Goal: Task Accomplishment & Management: Use online tool/utility

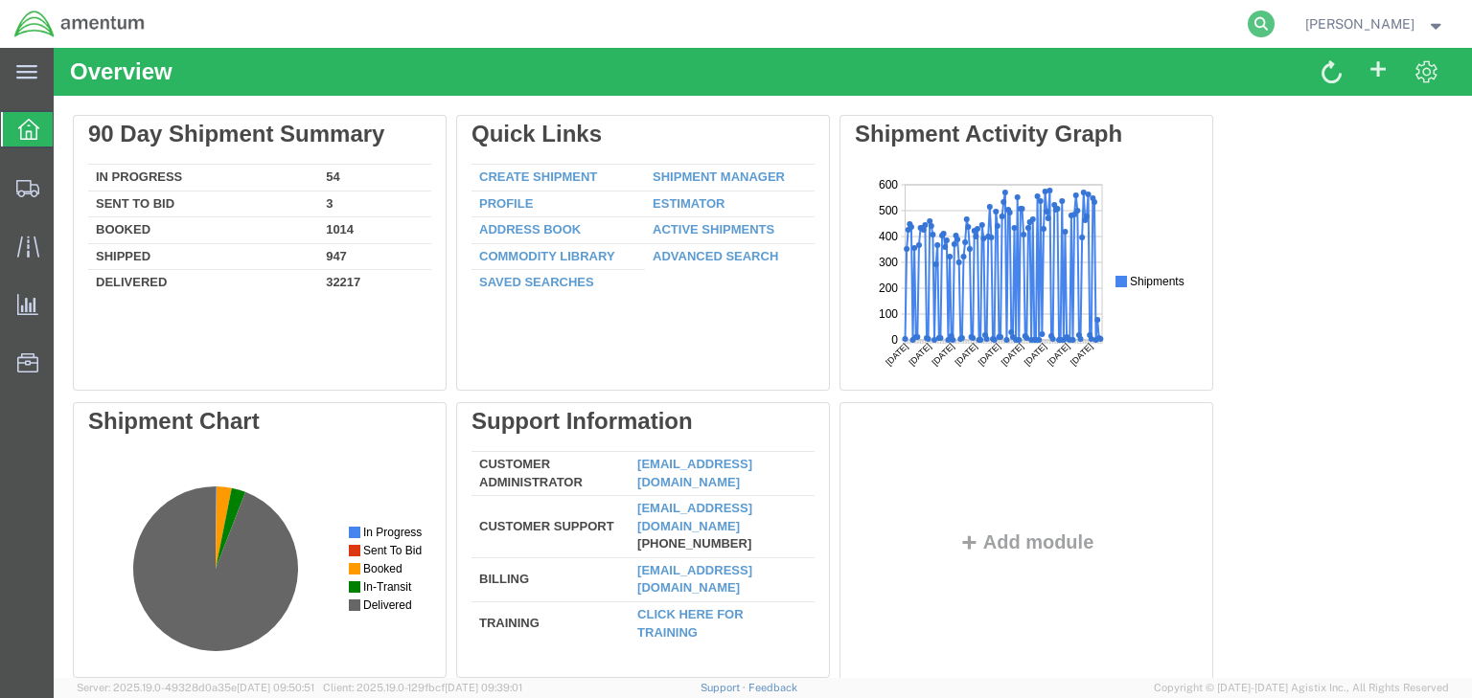
click at [1274, 17] on icon at bounding box center [1260, 24] width 27 height 27
paste input "56847965"
type input "56847965"
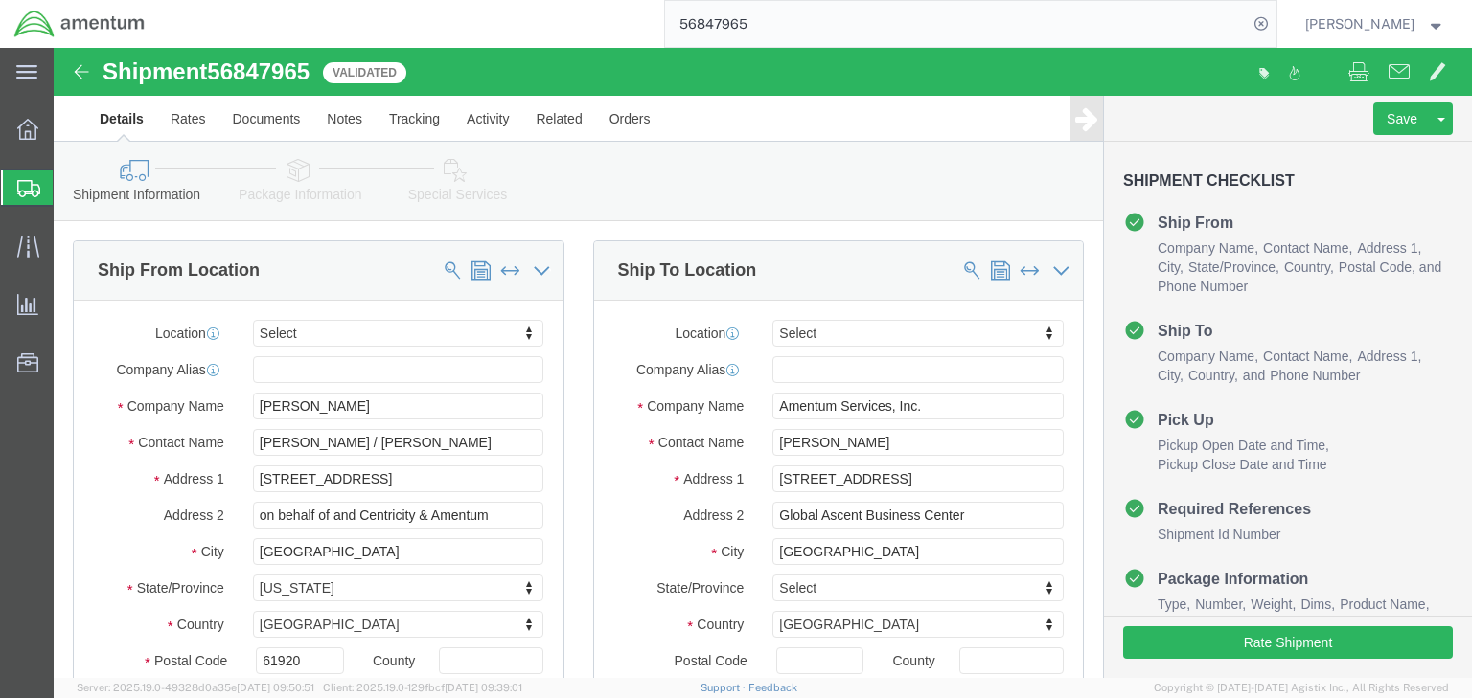
select select
click link "Package Information"
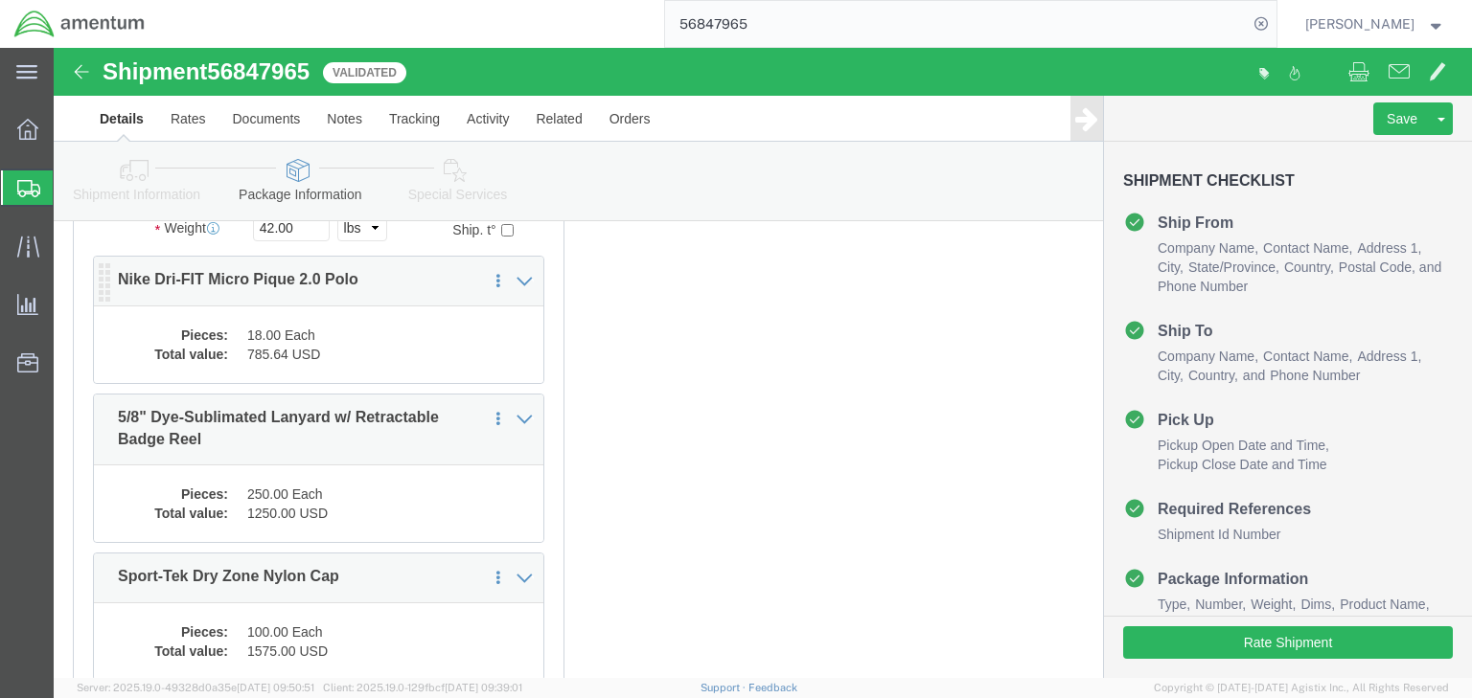
scroll to position [307, 0]
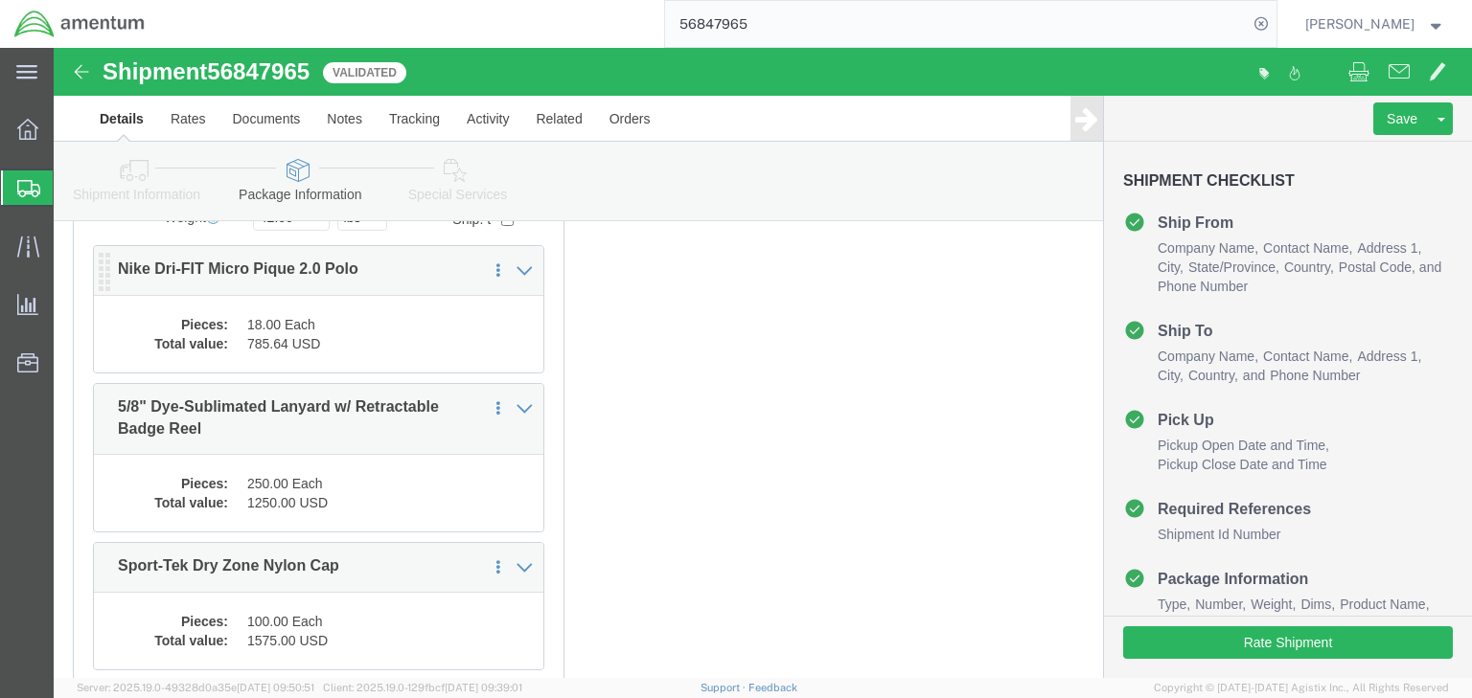
click dd "785.64 USD"
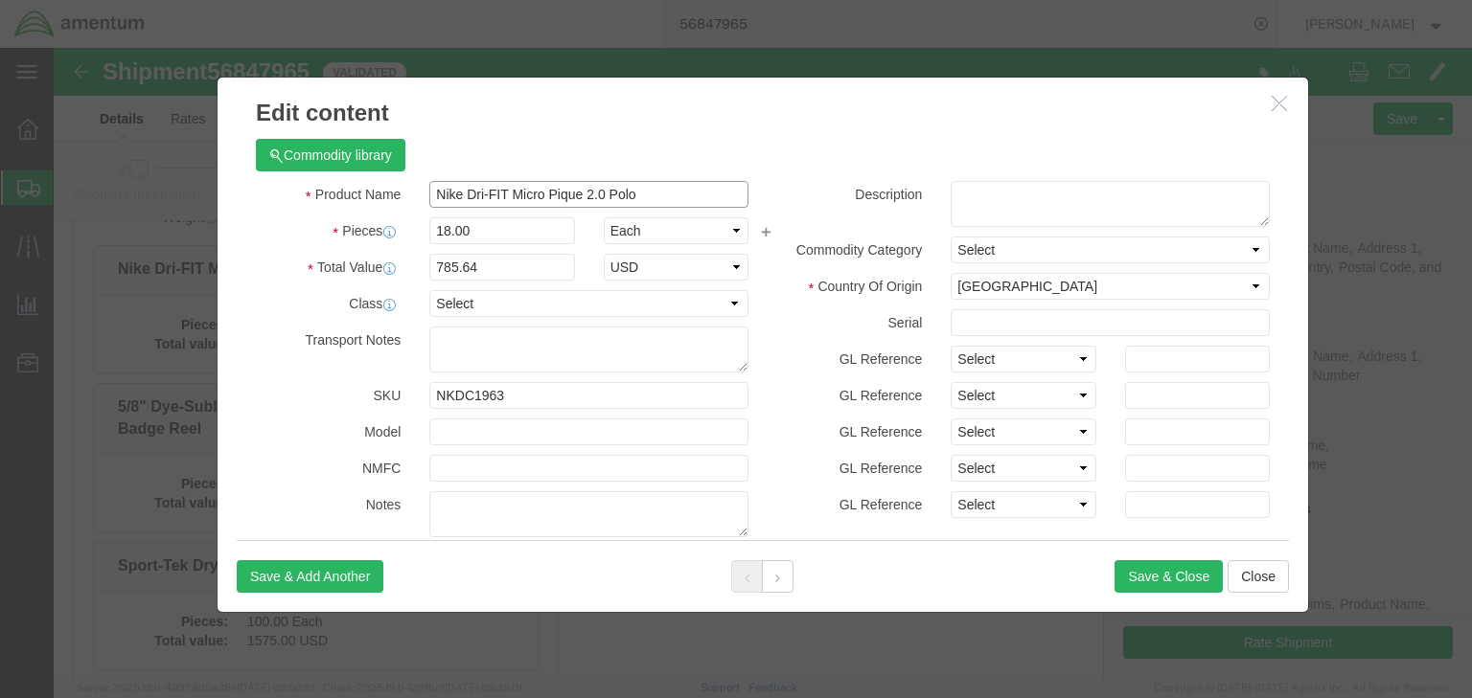
drag, startPoint x: 372, startPoint y: 142, endPoint x: 580, endPoint y: 146, distance: 207.9
click input "Nike Dri-FIT Micro Pique 2.0 Polo"
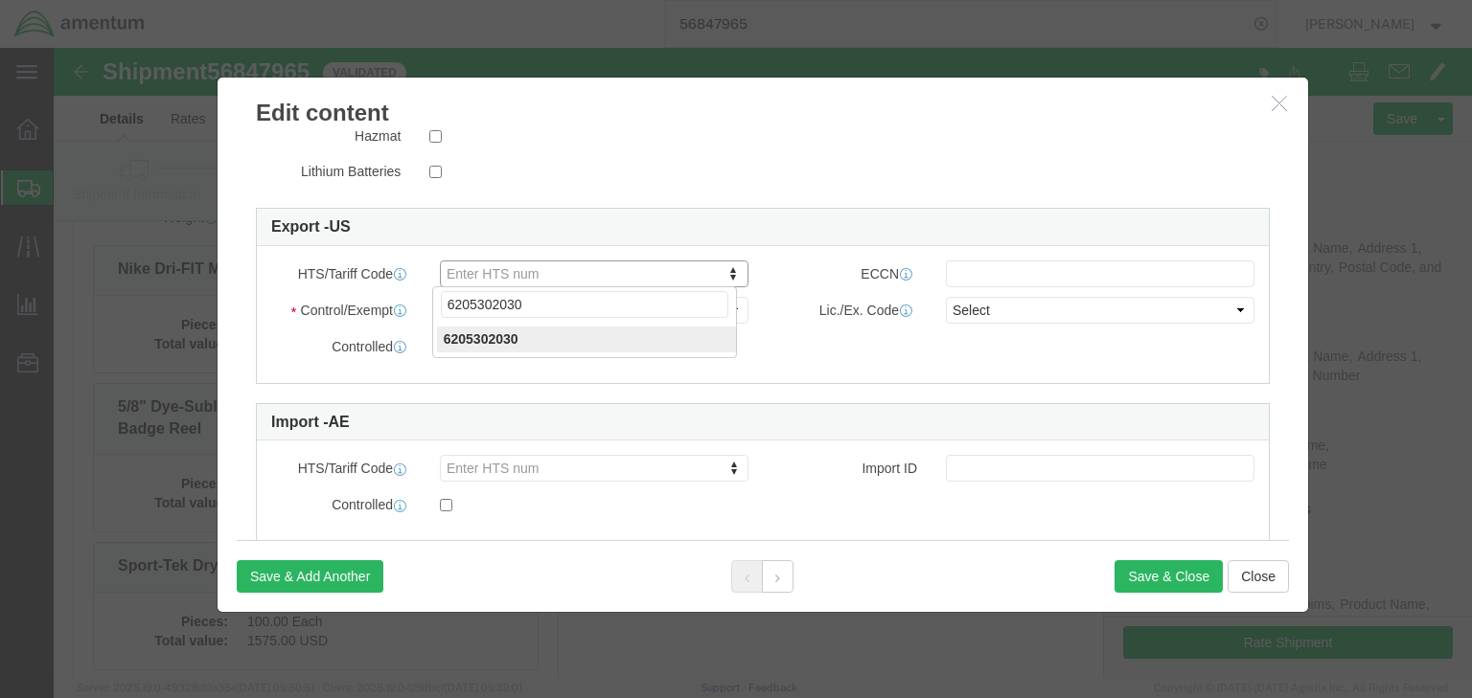
type input "6205302030"
drag, startPoint x: 445, startPoint y: 272, endPoint x: 449, endPoint y: 286, distance: 15.1
type input "6205302030"
click input "text"
type input "EAR99"
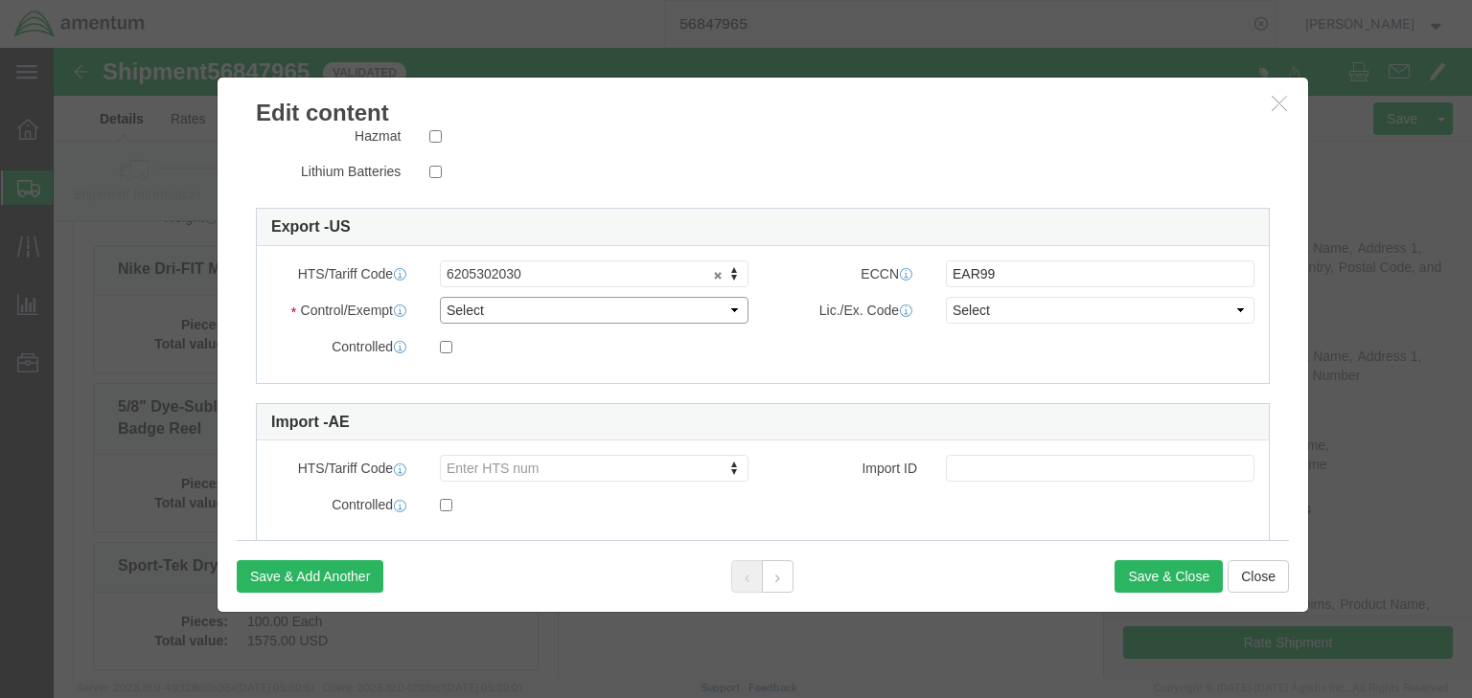
click select "Select ATF BIS DEA EPA FDA FTR ITAR OFAC Other (OPA)"
select select "BIS"
click select "Select ATF BIS DEA EPA FDA FTR ITAR OFAC Other (OPA)"
click select "Select AGR-Agricultural APP-Computers APR-Additional Permissive Exports AVS-Air…"
select select "NLR"
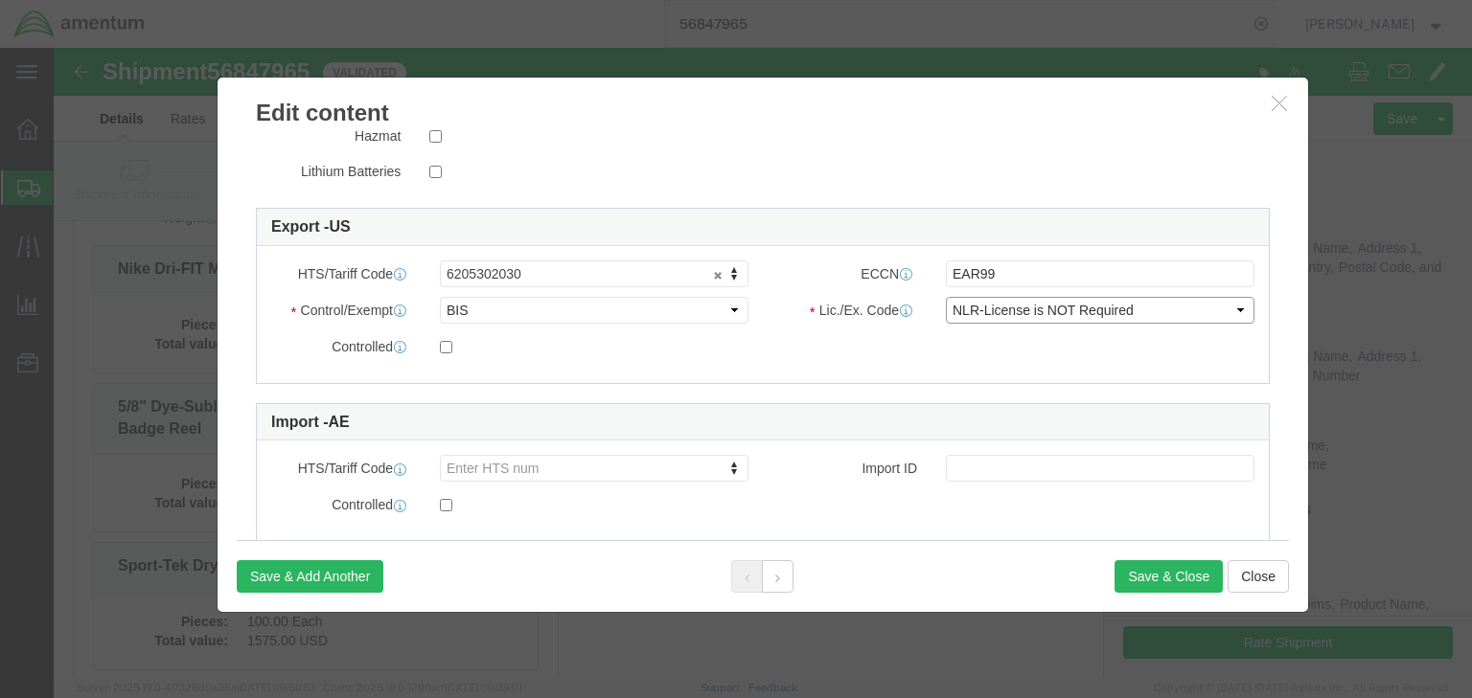
click select "Select AGR-Agricultural APP-Computers APR-Additional Permissive Exports AVS-Air…"
click button "Save & Close"
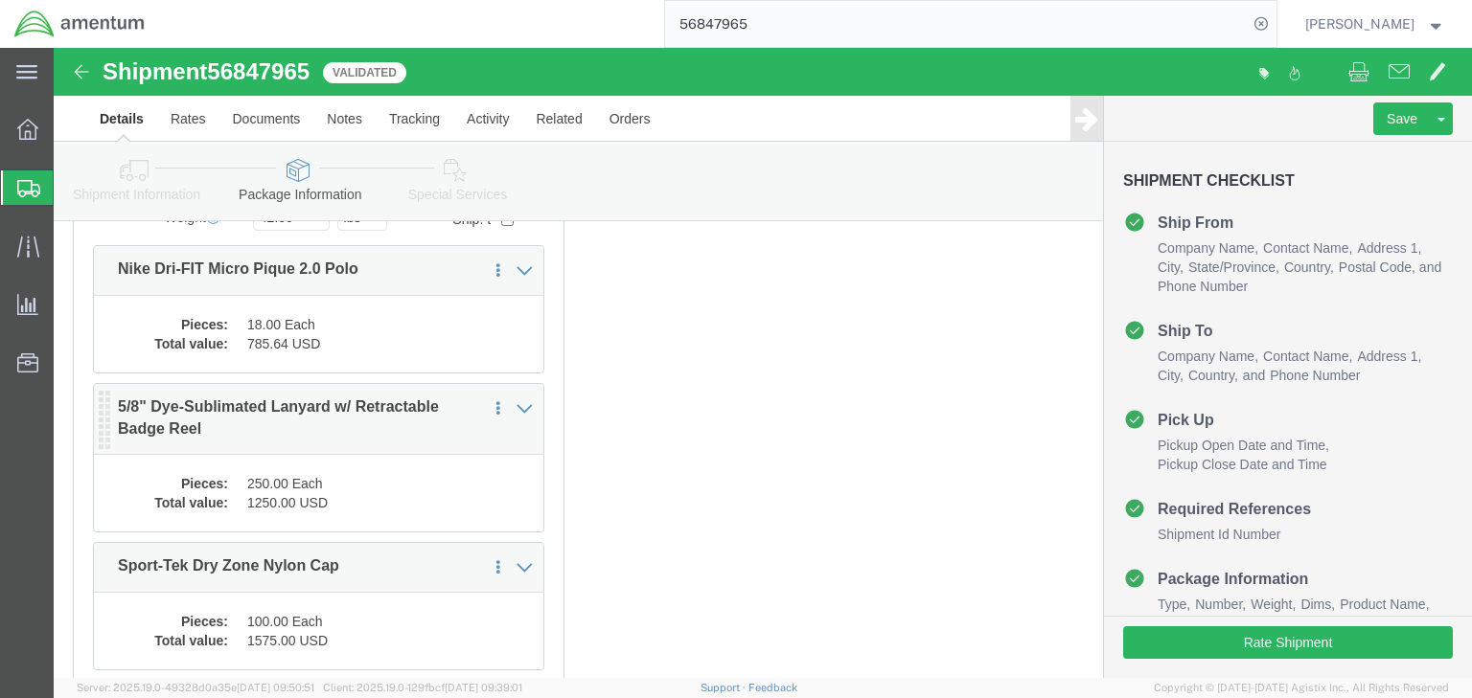
click dl "Pieces: 250.00 Each Total value: 1250.00 USD"
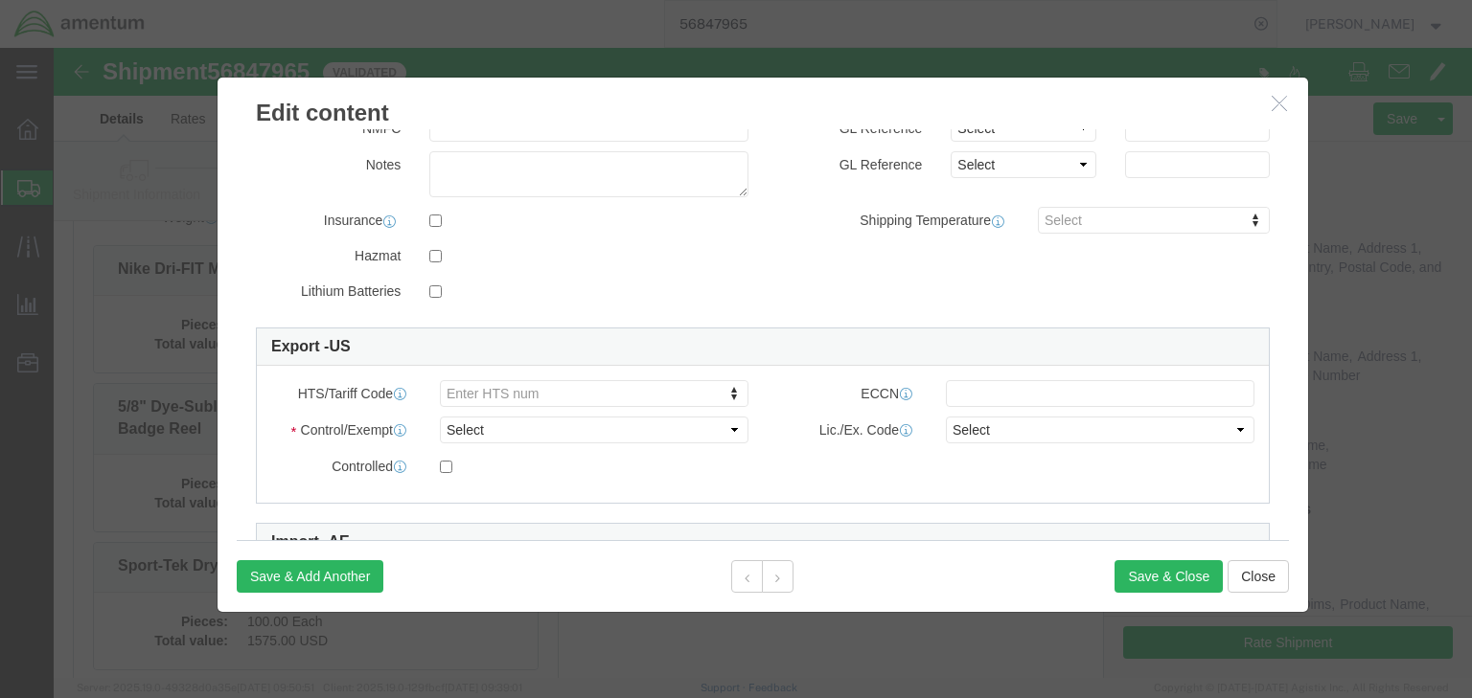
scroll to position [502, 0]
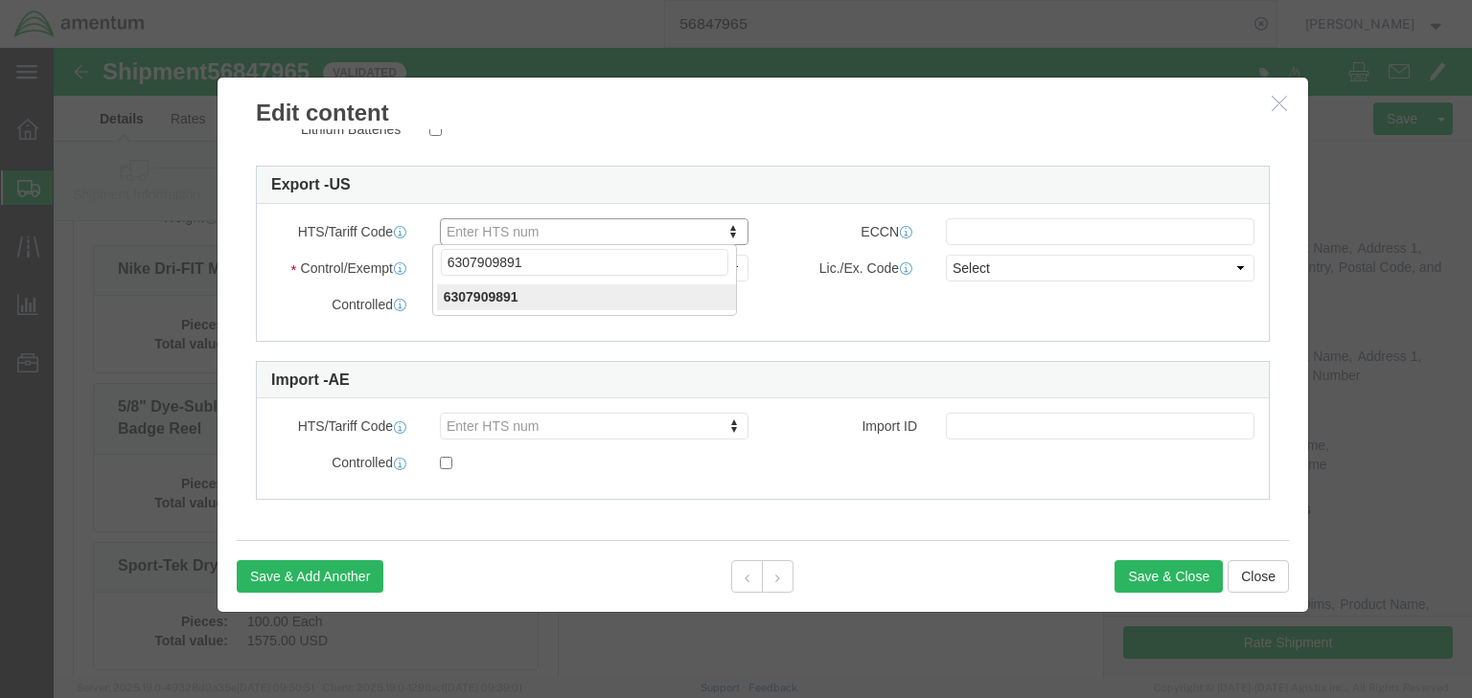
type input "6307909891"
click input "text"
type input "EAR99"
click select "Select ATF BIS DEA EPA FDA FTR ITAR OFAC Other (OPA)"
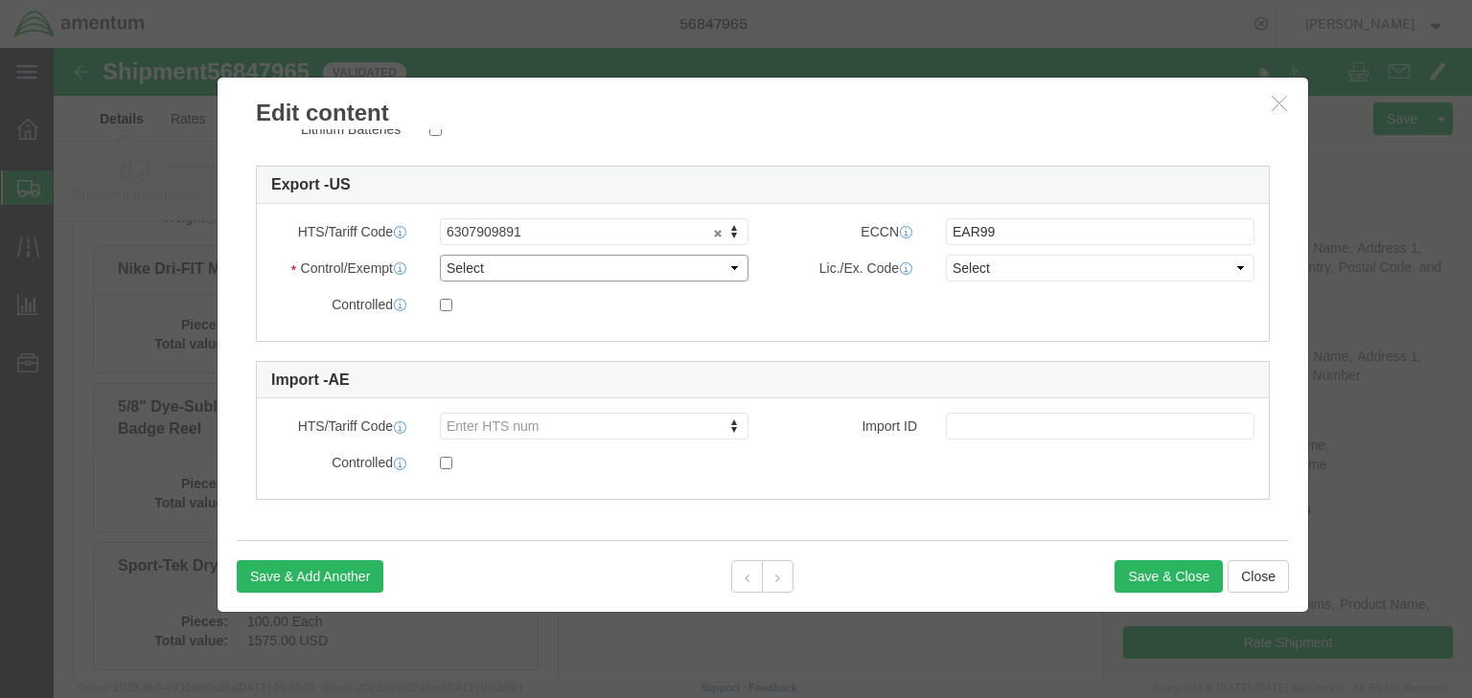
select select "BIS"
click select "Select ATF BIS DEA EPA FDA FTR ITAR OFAC Other (OPA)"
click select "Select AGR-Agricultural APP-Computers APR-Additional Permissive Exports AVS-Air…"
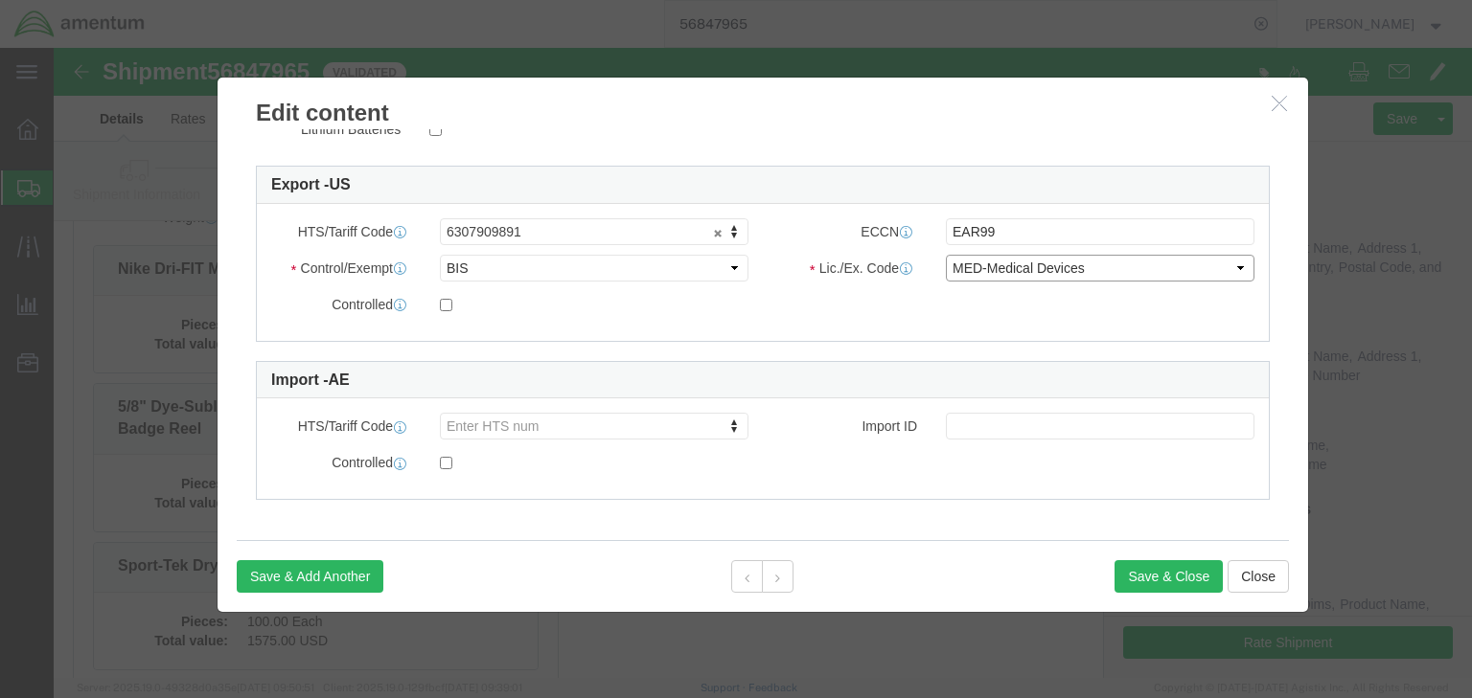
select select "NLR"
click select "Select AGR-Agricultural APP-Computers APR-Additional Permissive Exports AVS-Air…"
click button "Save & Close"
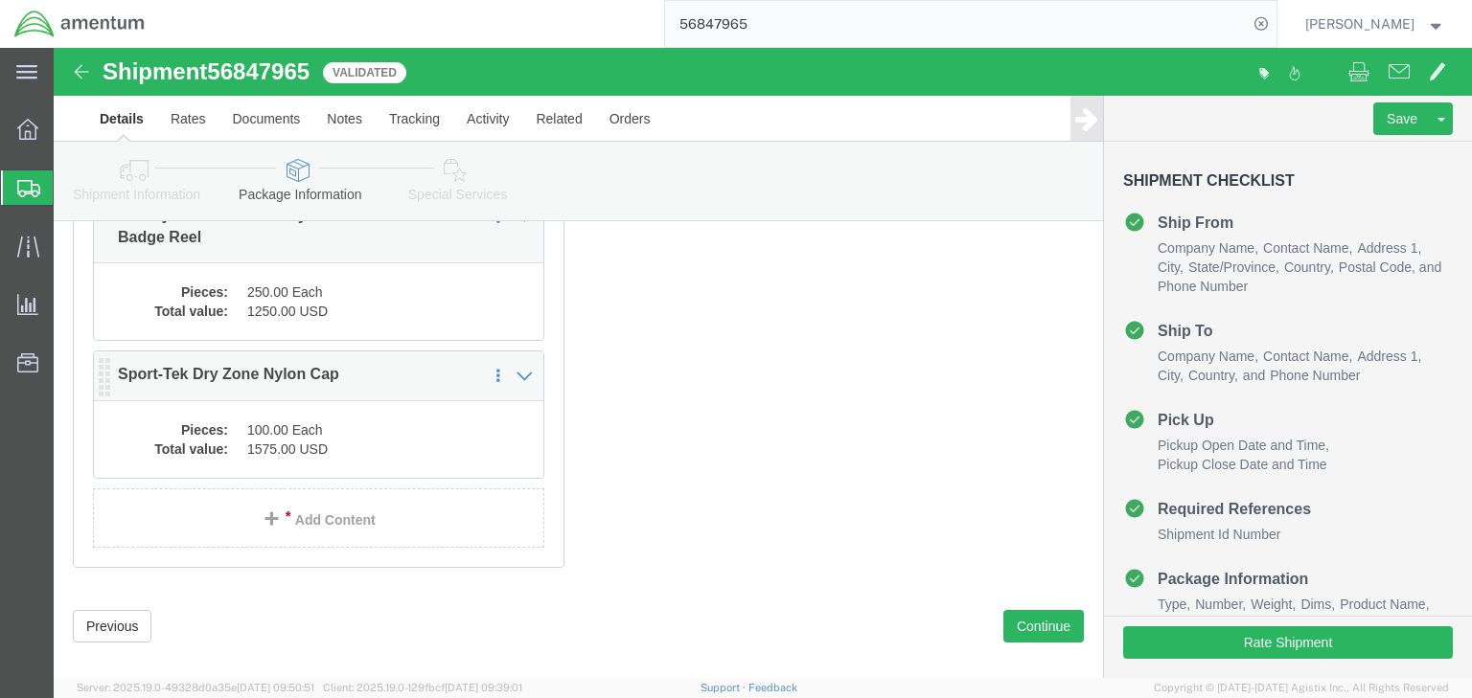
scroll to position [521, 0]
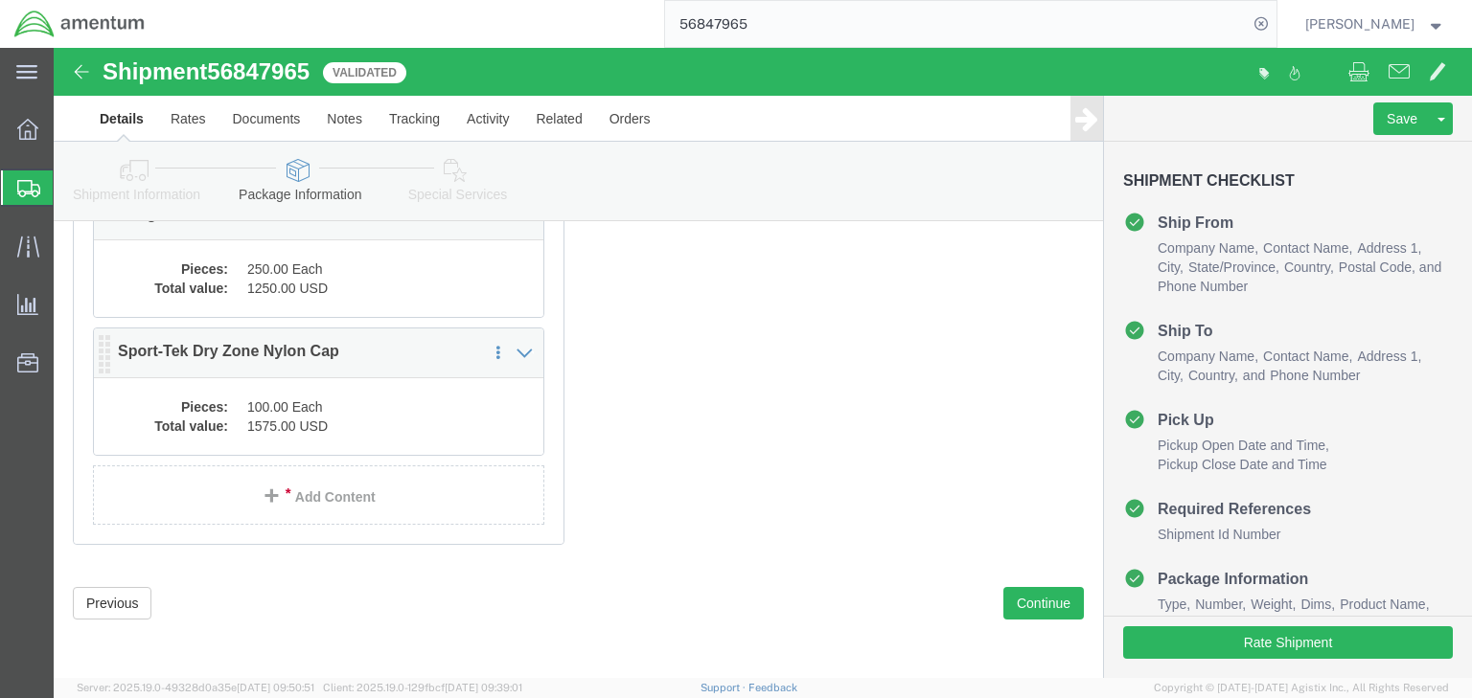
click dd "100.00 Each"
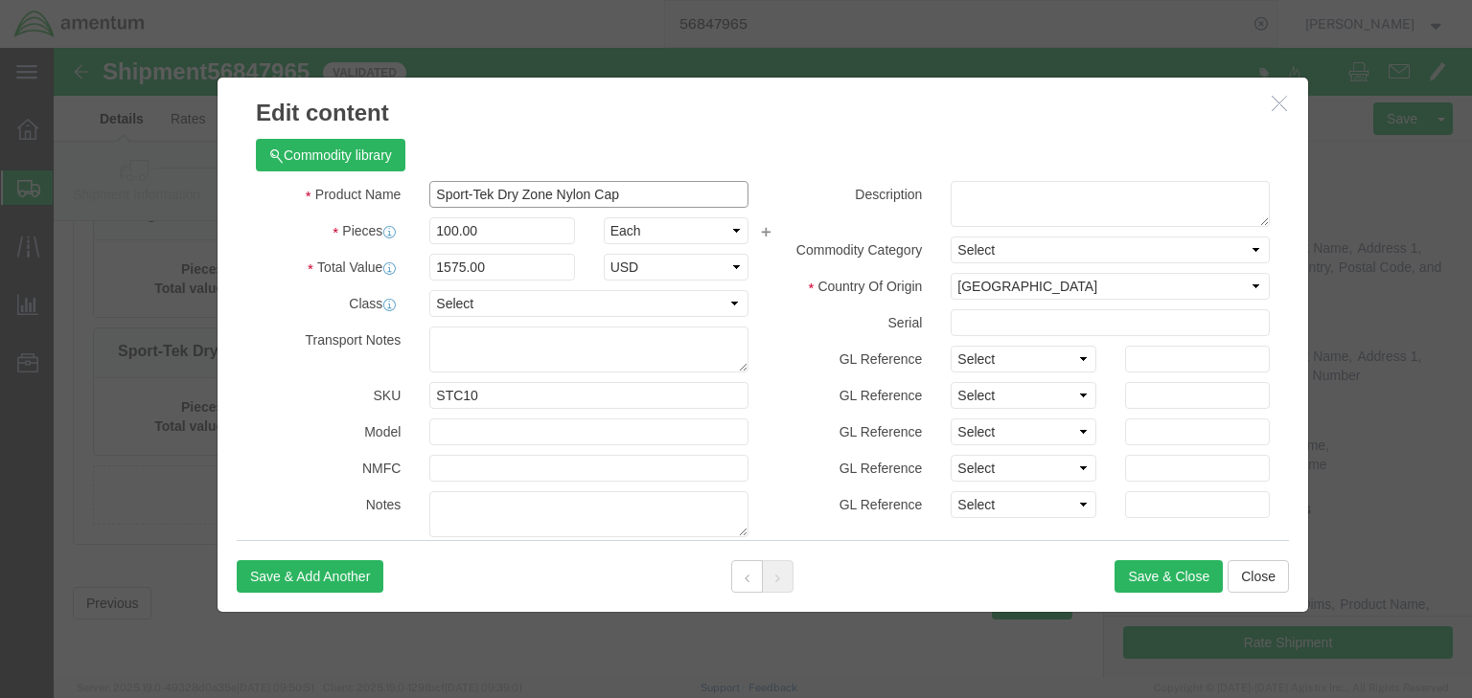
drag, startPoint x: 598, startPoint y: 148, endPoint x: 209, endPoint y: 124, distance: 389.7
click div "Commodity library Product Name Sport-Tek Dry Zone Nylon Cap Pieces 100.00 Selec…"
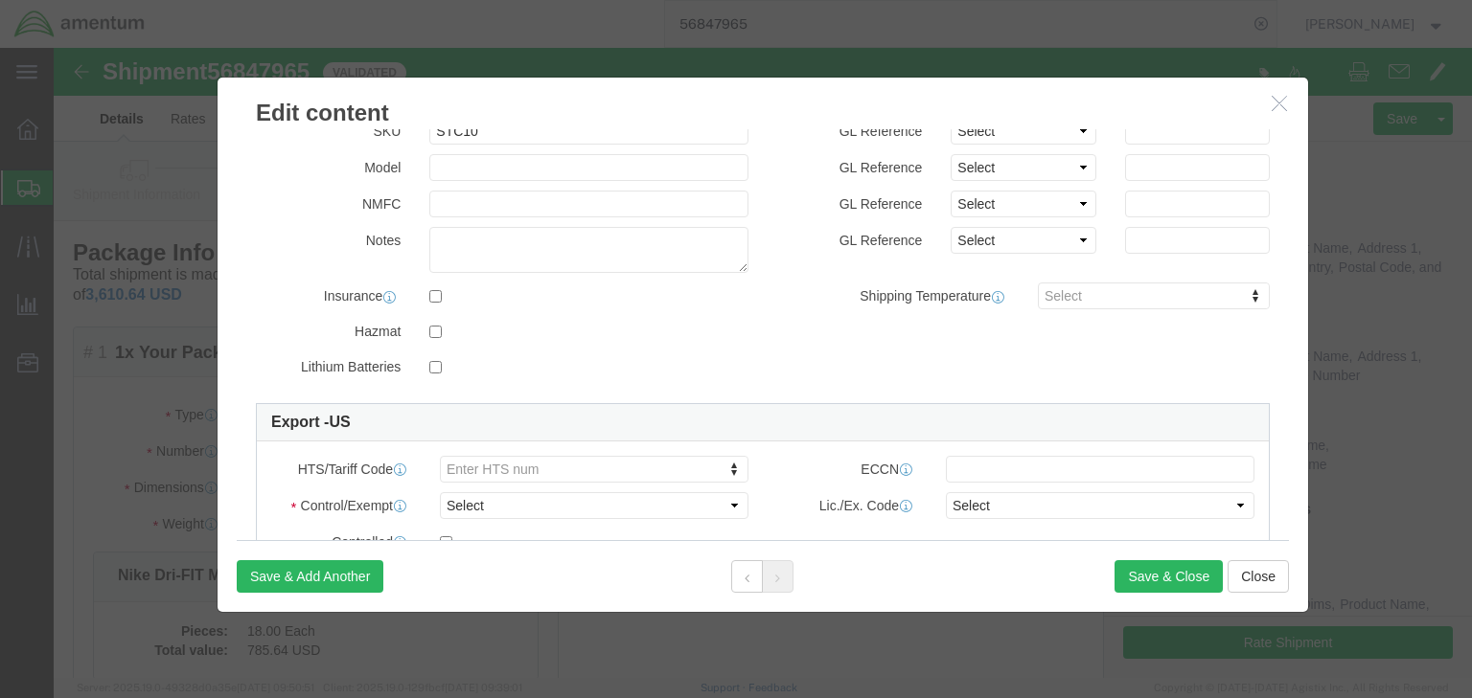
scroll to position [460, 0]
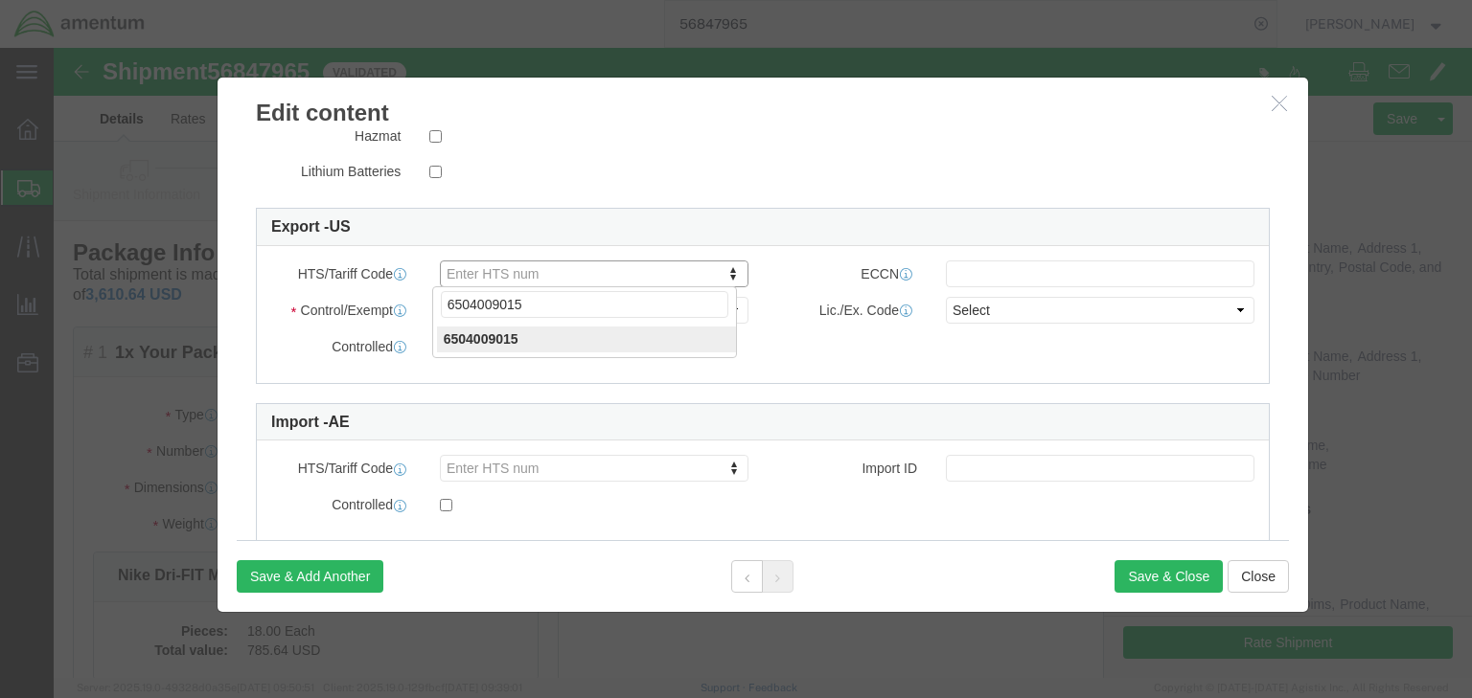
type input "6504009015"
click div "ECCN"
click input "text"
type input "EAR99"
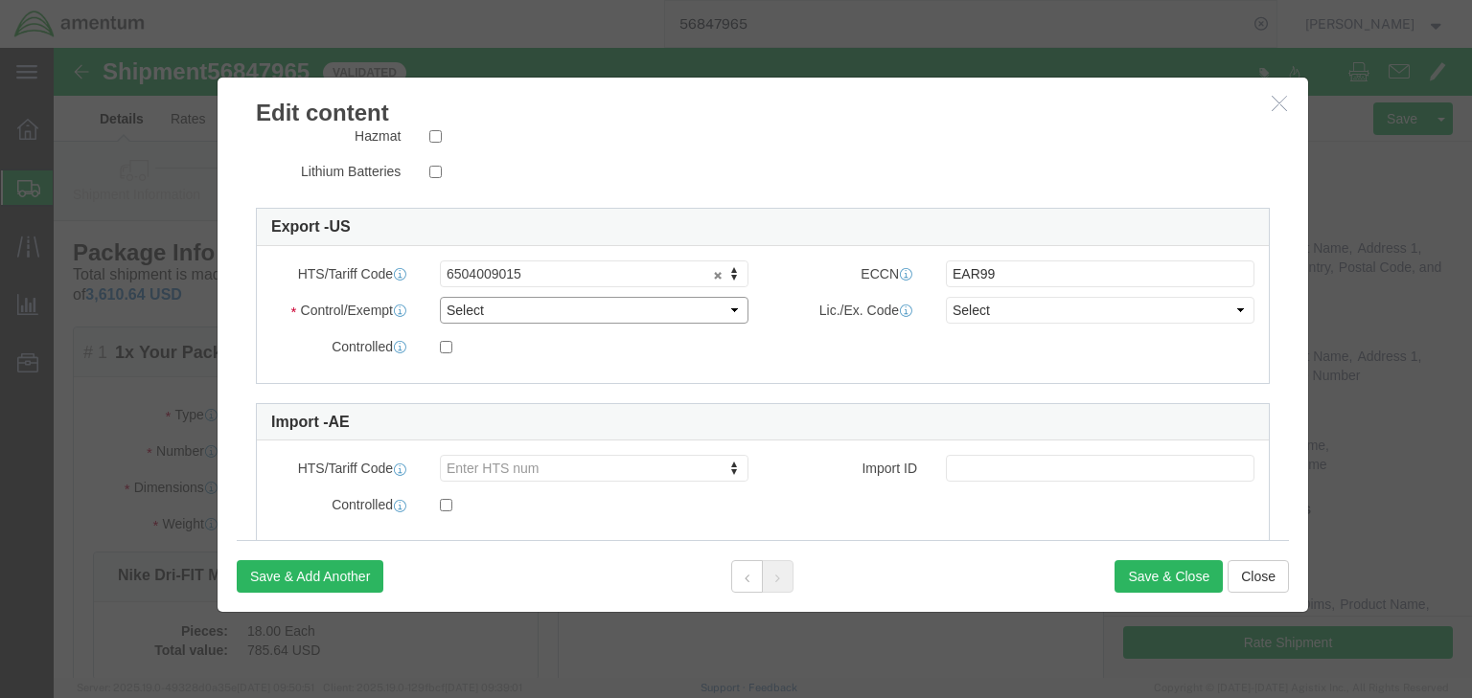
click select "Select ATF BIS DEA EPA FDA FTR ITAR OFAC Other (OPA)"
select select "BIS"
click select "Select ATF BIS DEA EPA FDA FTR ITAR OFAC Other (OPA)"
click div "ECCN EAR99"
click select "Select AGR-Agricultural APP-Computers APR-Additional Permissive Exports AVS-Air…"
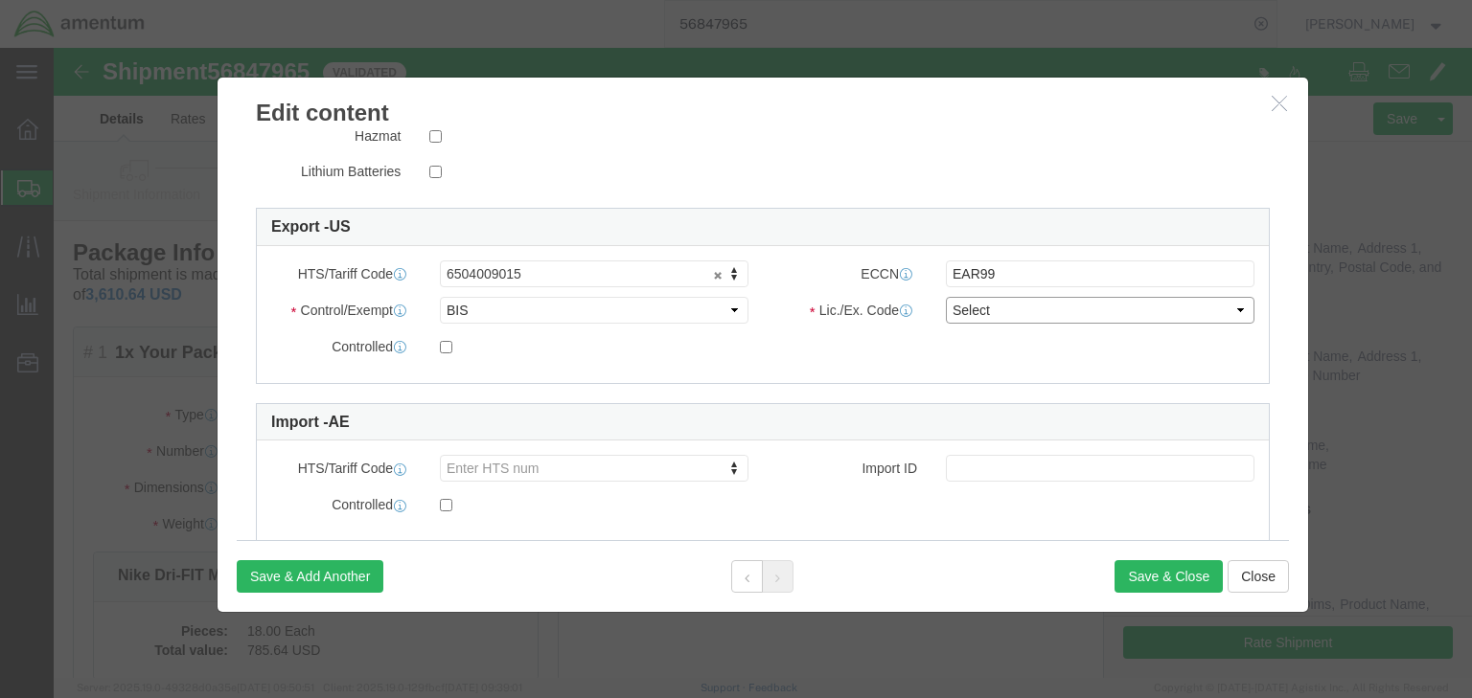
select select "NLR"
click select "Select AGR-Agricultural APP-Computers APR-Additional Permissive Exports AVS-Air…"
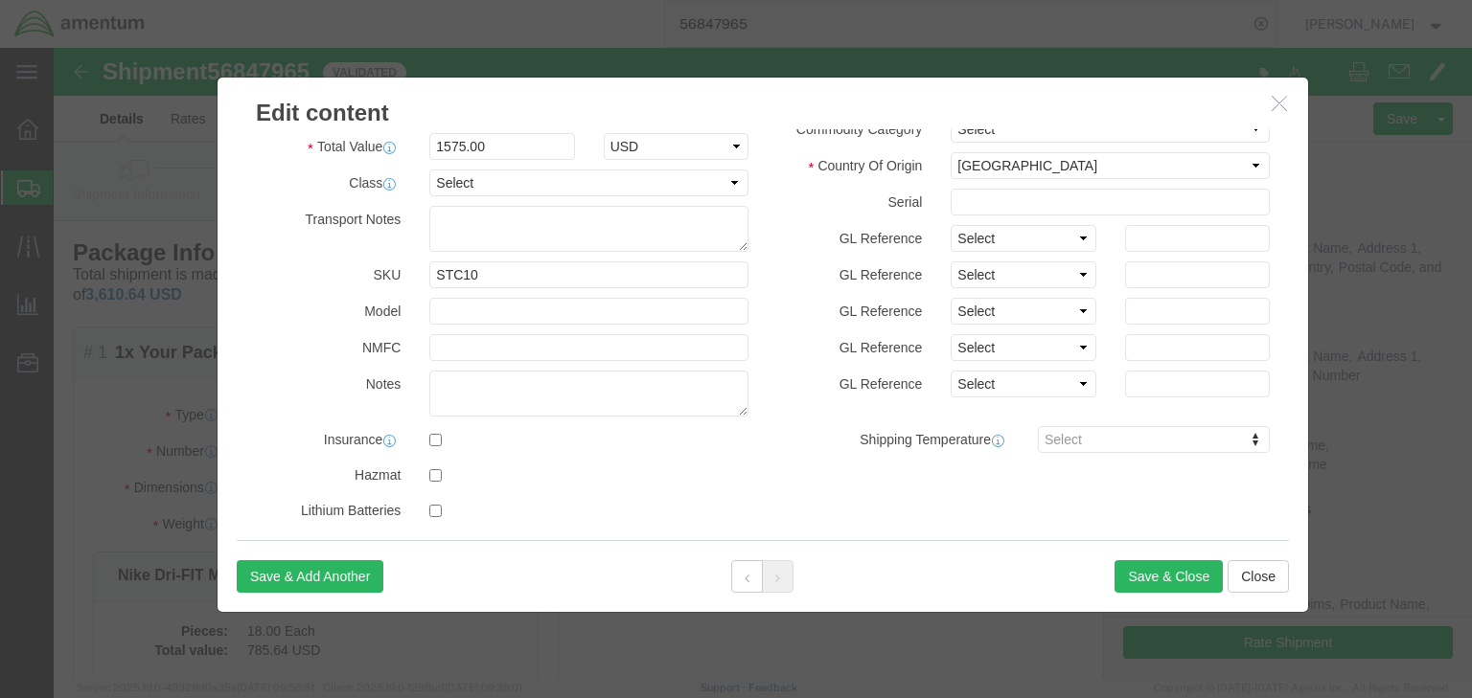
scroll to position [0, 0]
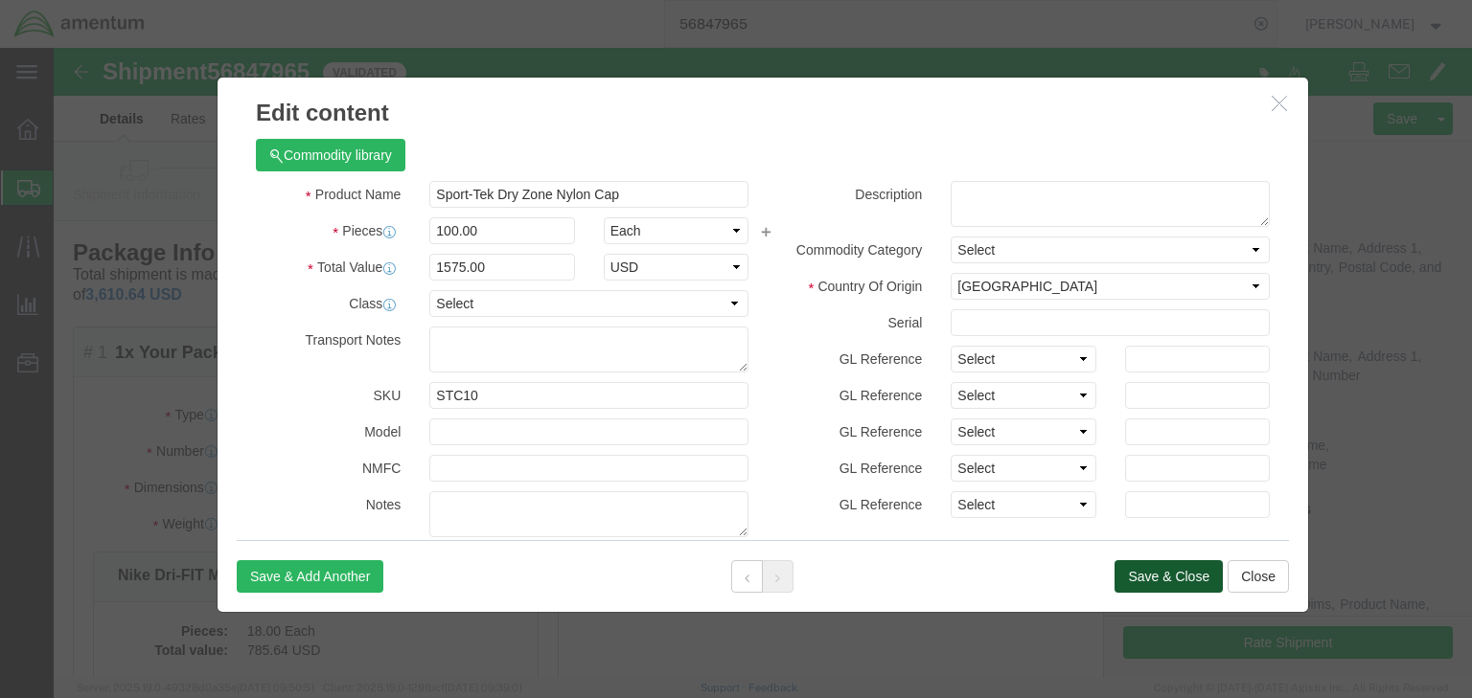
click button "Save & Close"
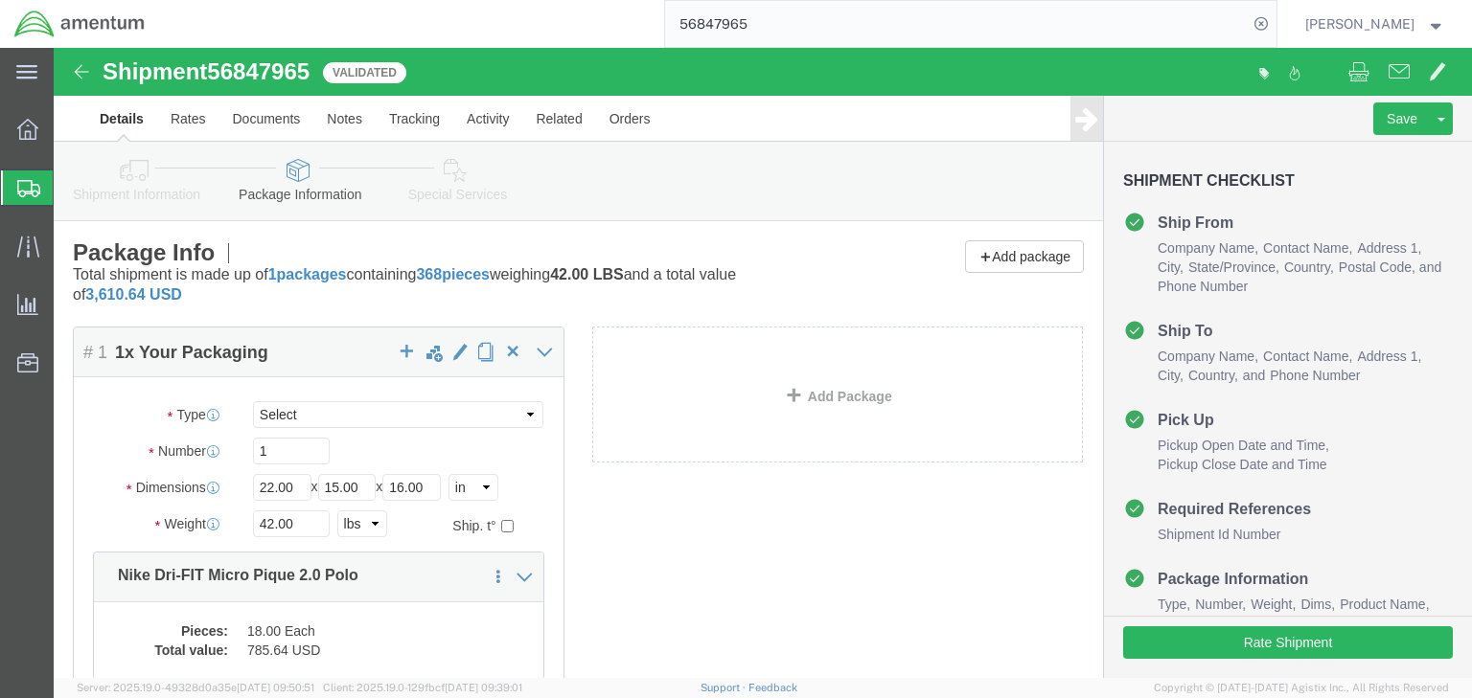
click icon
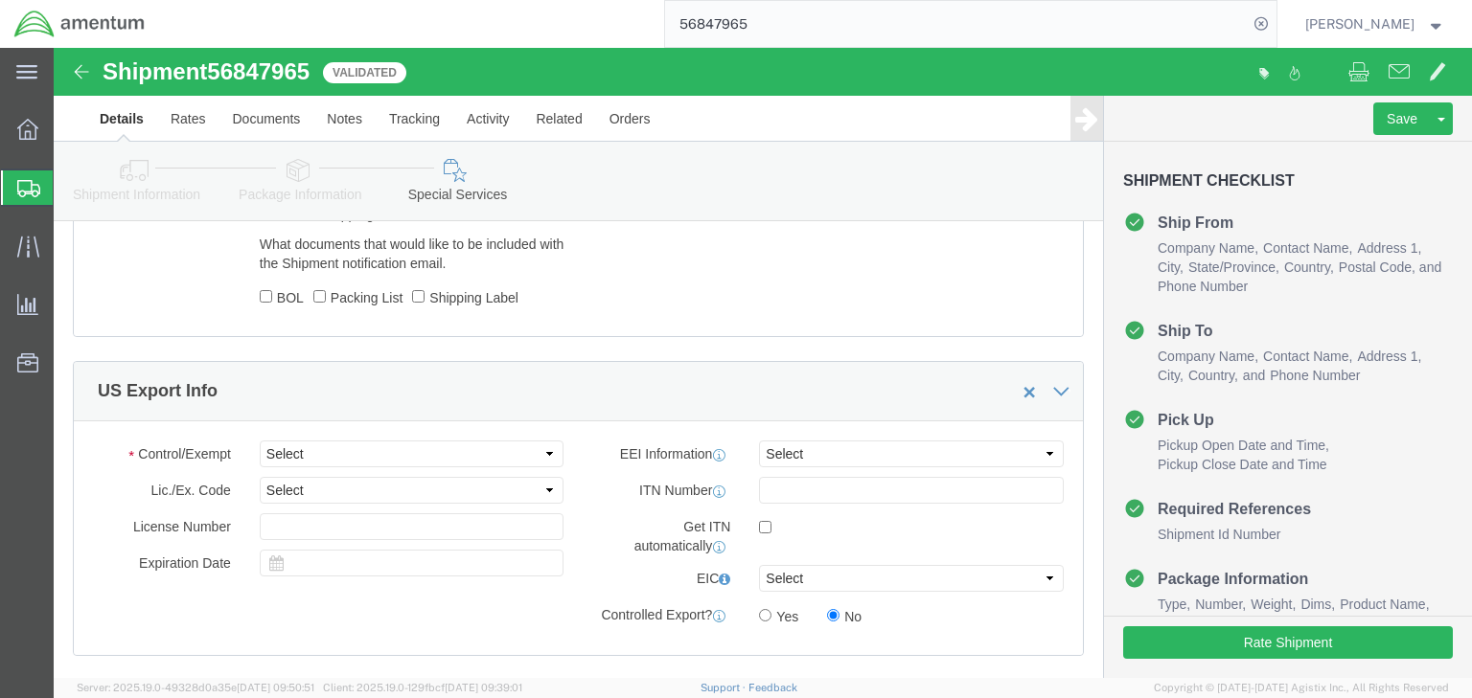
scroll to position [1533, 0]
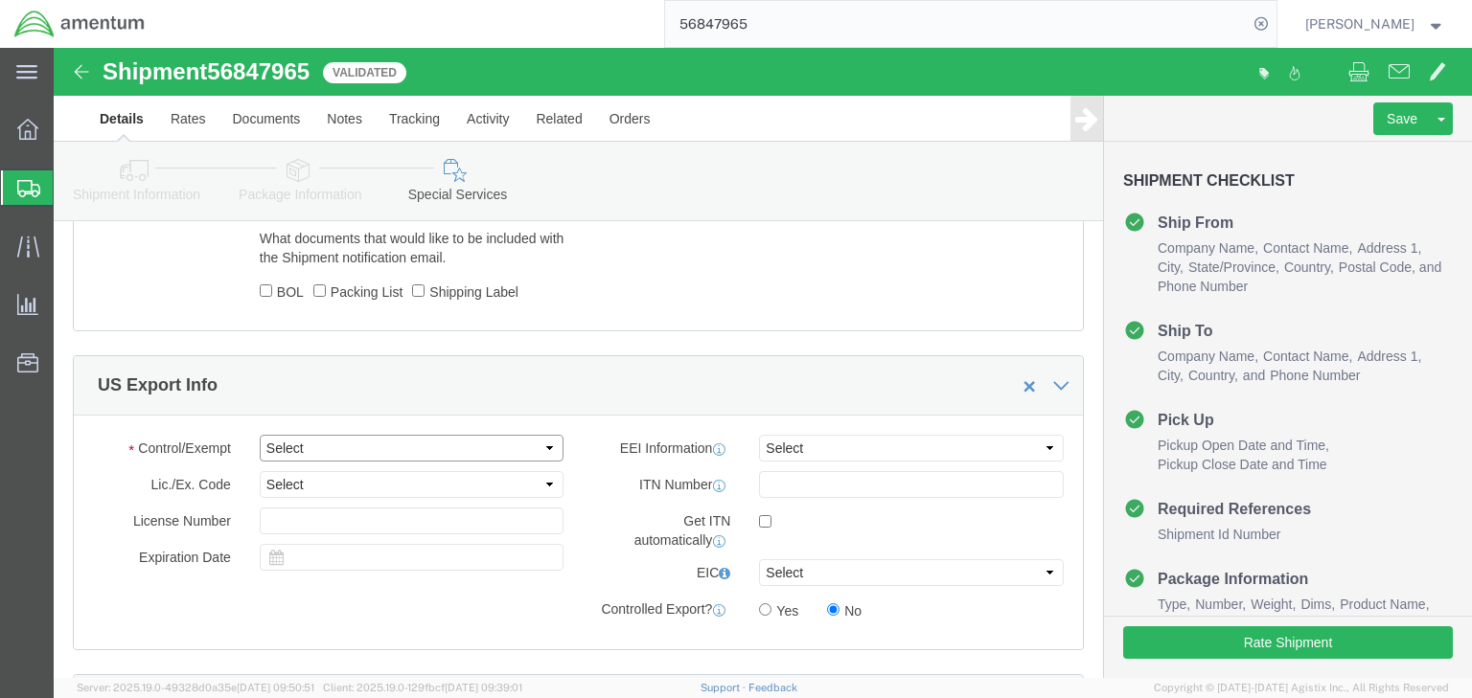
click select "Select ATF BIS DEA EPA FDA FTR ITAR OFAC Other (OPA)"
select select "FTR"
click select "Select ATF BIS DEA EPA FDA FTR ITAR OFAC Other (OPA)"
click select "Select 30.2(d)(2) 30.36 30.37(a) 30.37(f) 30.37(g) 30.37(h) 30.37(i) 30.37(j) 3…"
select select "30.37(a)"
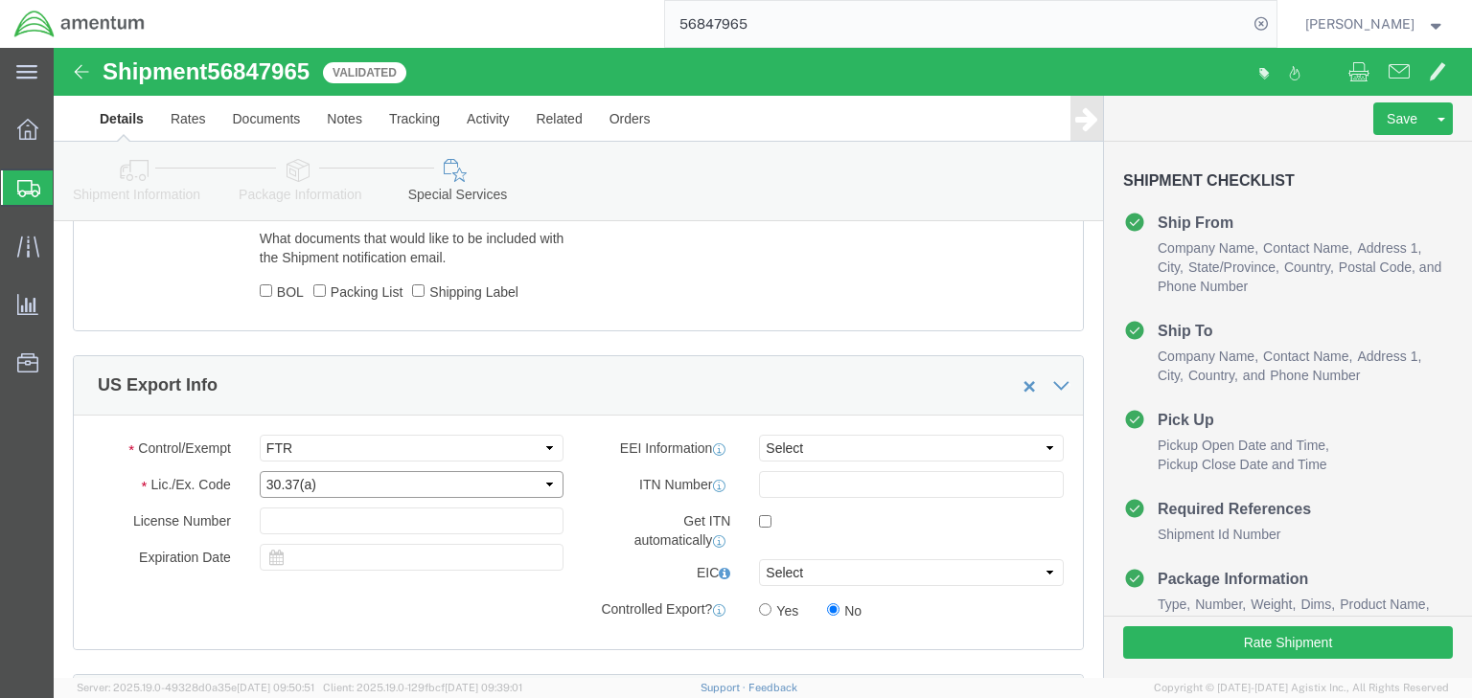
click select "Select 30.2(d)(2) 30.36 30.37(a) 30.37(f) 30.37(g) 30.37(h) 30.37(i) 30.37(j) 3…"
click select "Select AES-Direct EEI Carrier File EEI EEI Exempt"
select select "EXEM"
click select "Select AES-Direct EEI Carrier File EEI EEI Exempt"
drag, startPoint x: 234, startPoint y: 124, endPoint x: 241, endPoint y: 139, distance: 17.1
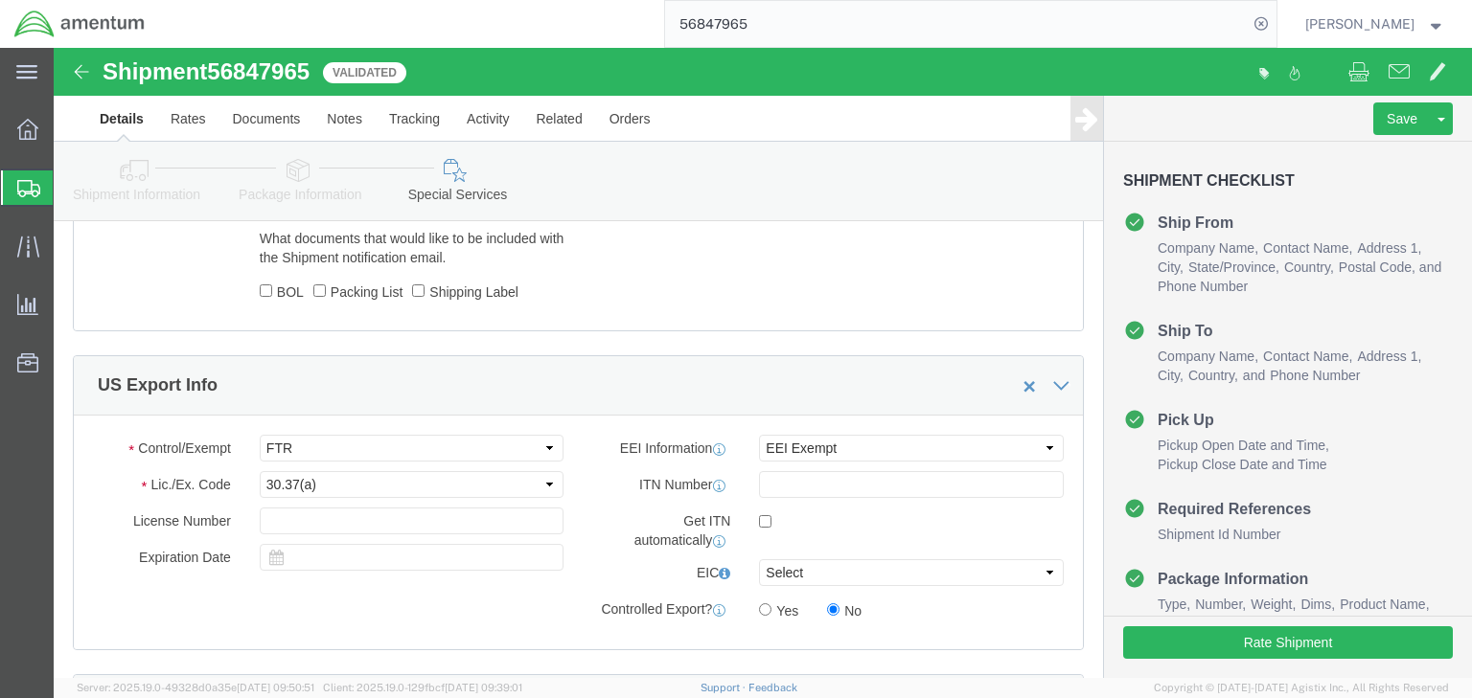
click icon
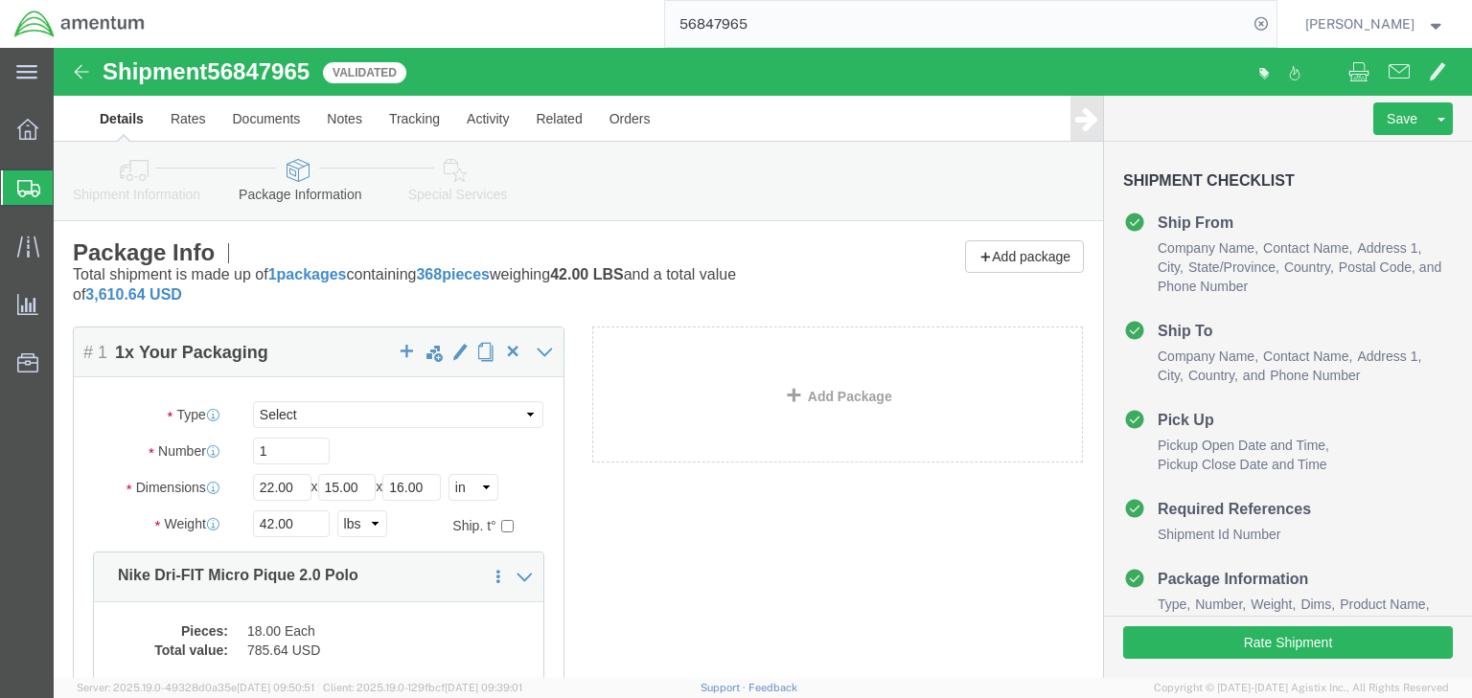
click at [23, 182] on icon at bounding box center [28, 188] width 23 height 17
